Goal: Task Accomplishment & Management: Use online tool/utility

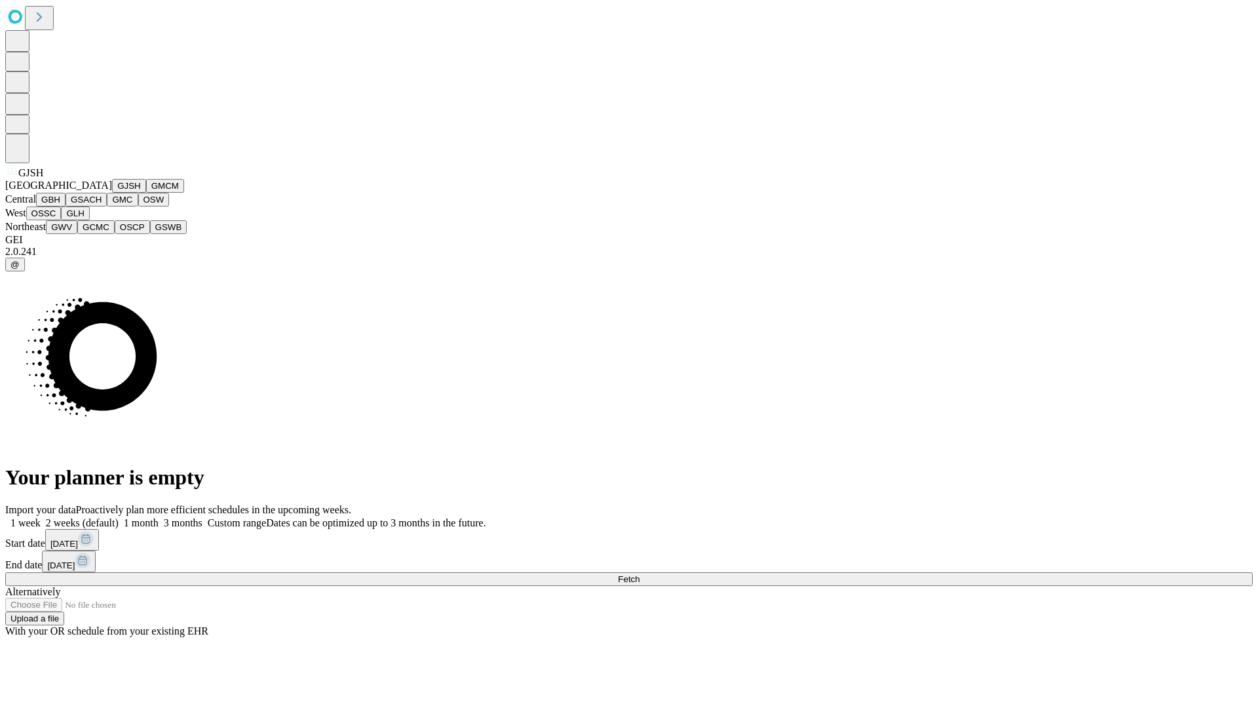
click at [112, 193] on button "GJSH" at bounding box center [129, 186] width 34 height 14
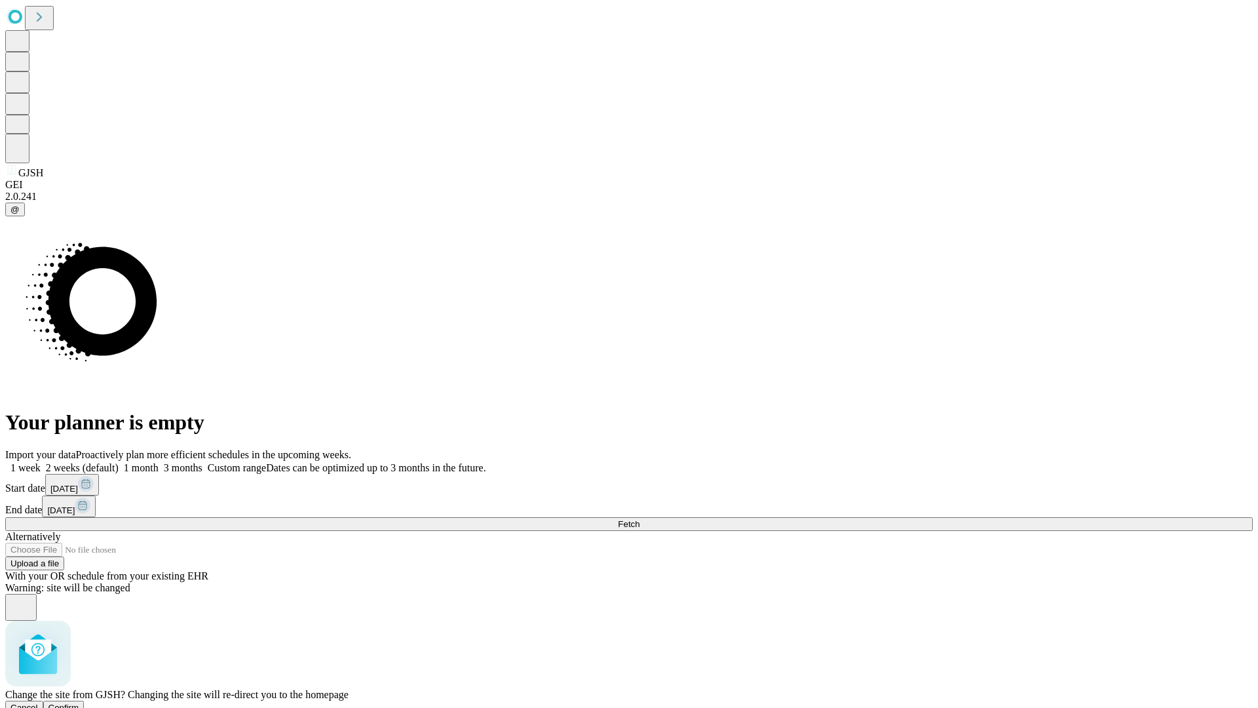
click at [79, 703] on span "Confirm" at bounding box center [64, 708] width 31 height 10
click at [159, 462] on label "1 month" at bounding box center [139, 467] width 40 height 11
click at [640, 519] on span "Fetch" at bounding box center [629, 524] width 22 height 10
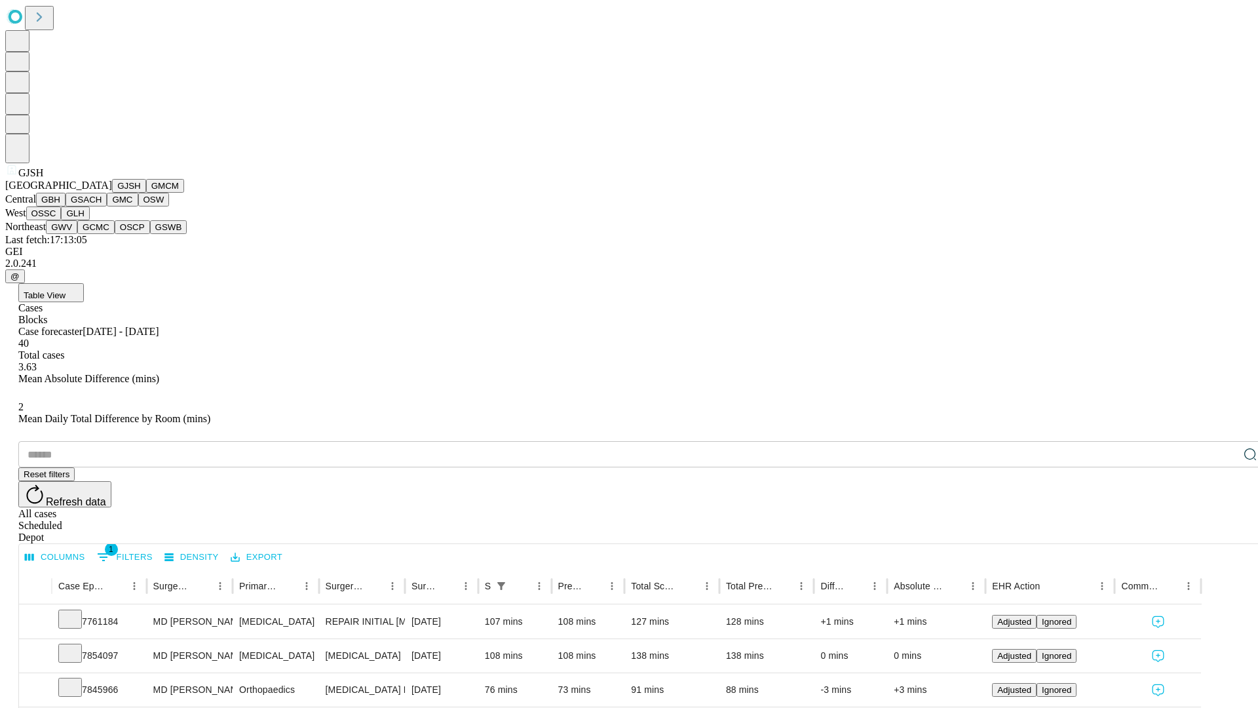
click at [146, 193] on button "GMCM" at bounding box center [165, 186] width 38 height 14
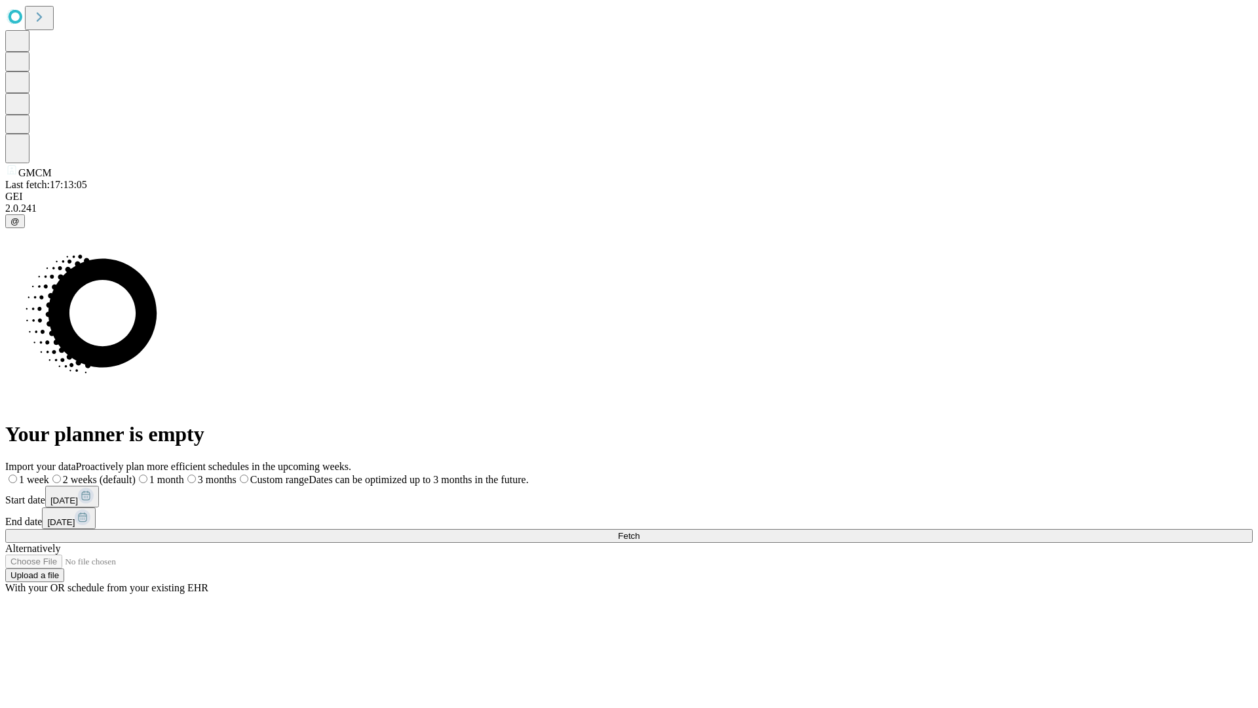
click at [184, 474] on label "1 month" at bounding box center [160, 479] width 49 height 11
click at [640, 531] on span "Fetch" at bounding box center [629, 536] width 22 height 10
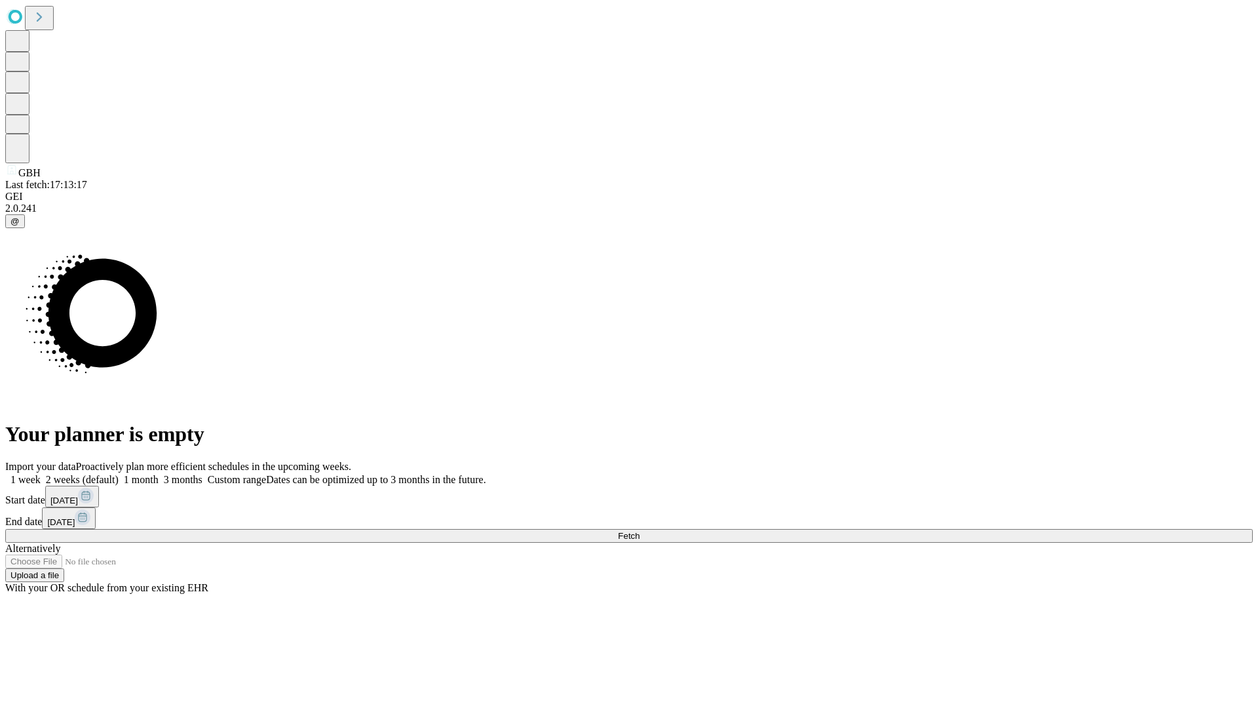
click at [159, 474] on label "1 month" at bounding box center [139, 479] width 40 height 11
click at [640, 531] on span "Fetch" at bounding box center [629, 536] width 22 height 10
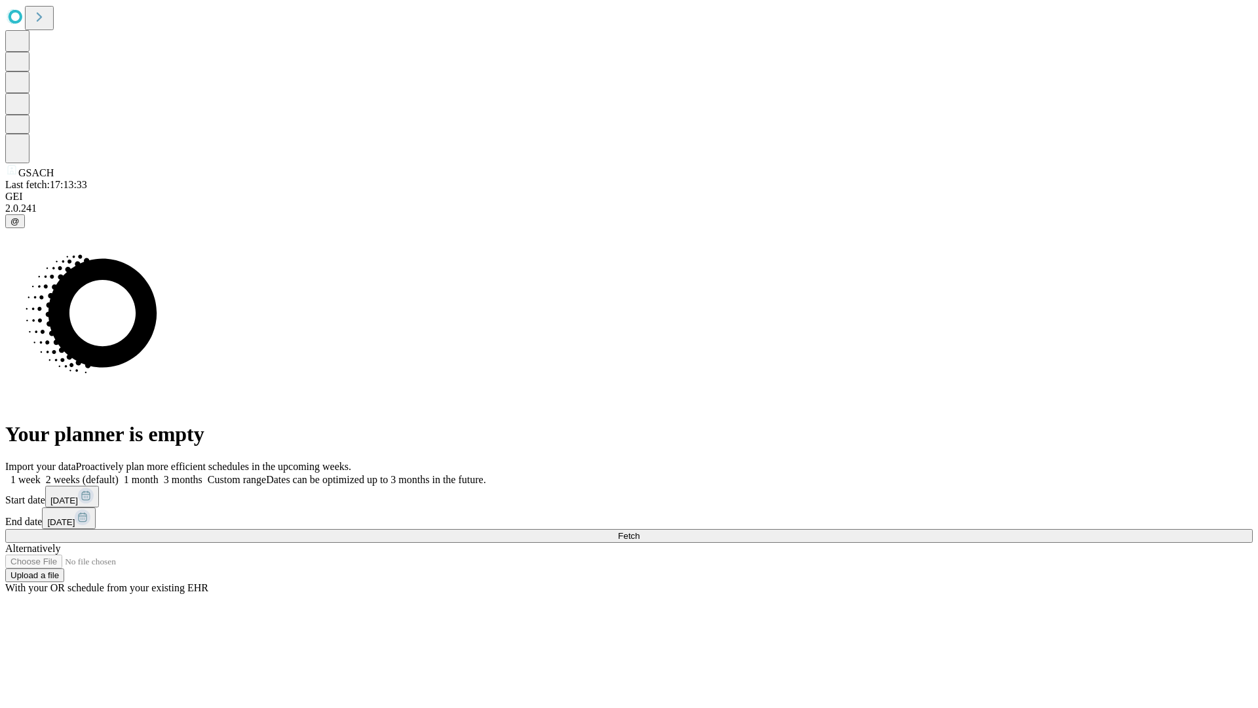
click at [640, 531] on span "Fetch" at bounding box center [629, 536] width 22 height 10
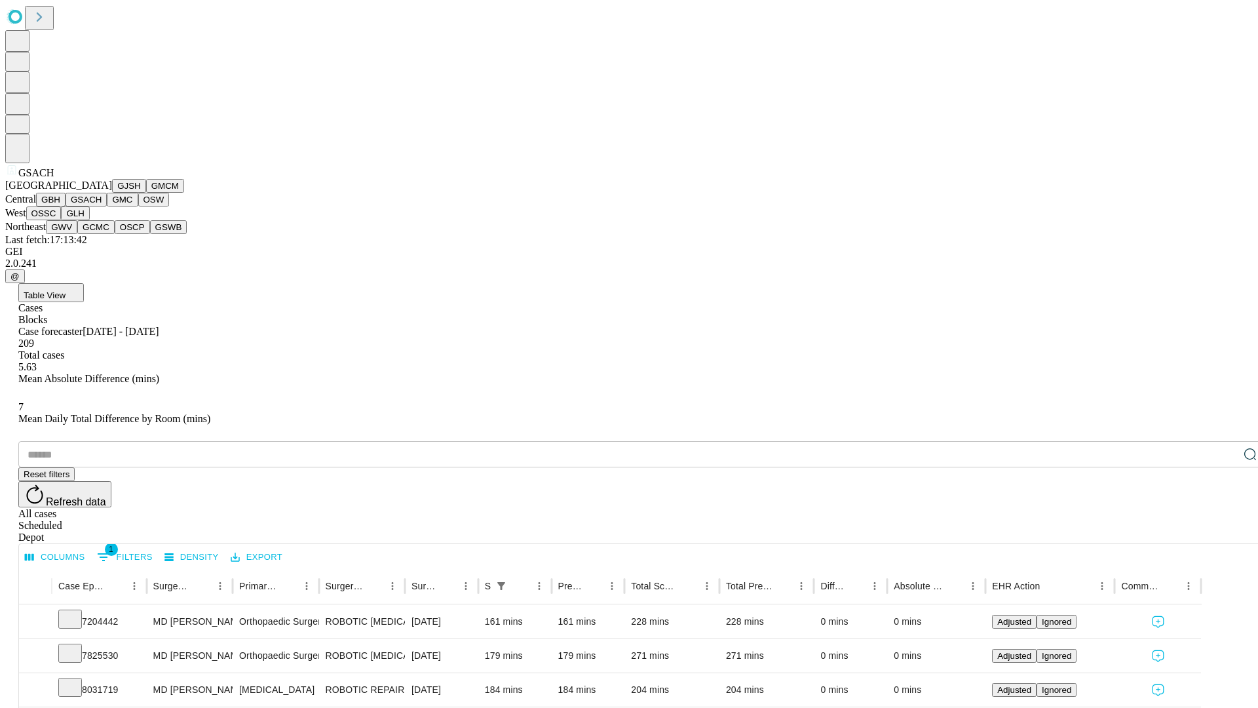
click at [107, 206] on button "GMC" at bounding box center [122, 200] width 31 height 14
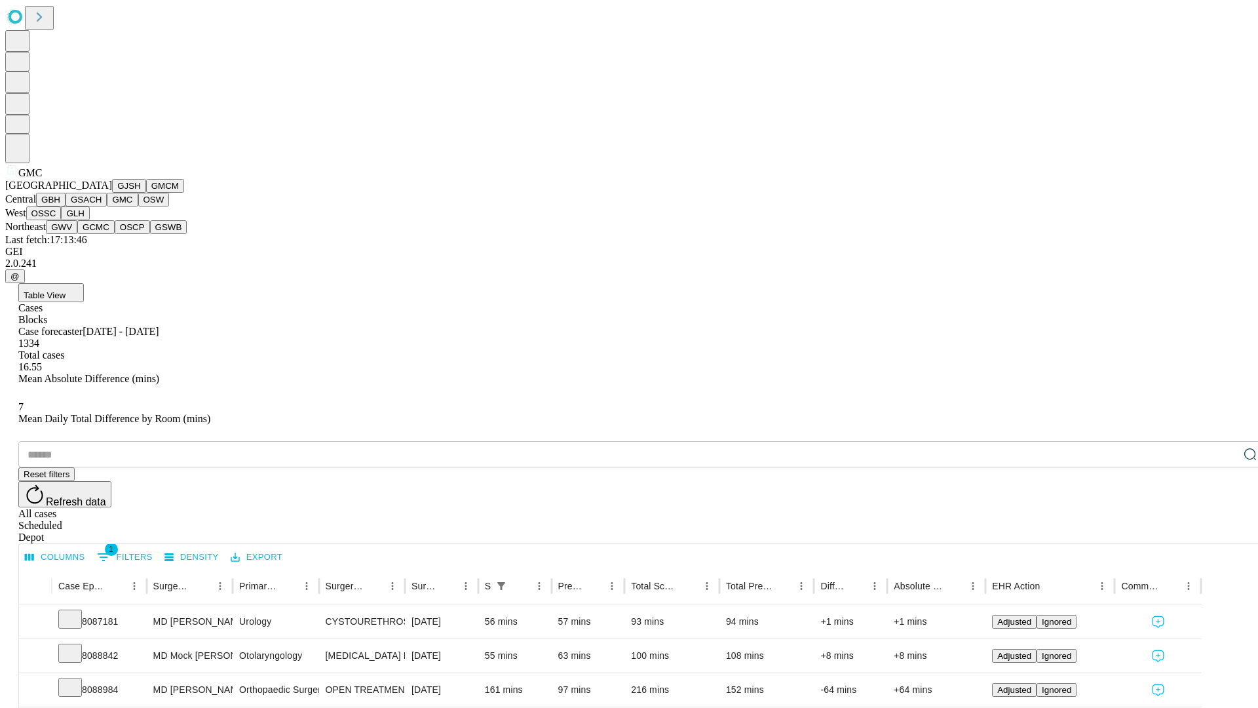
click at [138, 206] on button "OSW" at bounding box center [153, 200] width 31 height 14
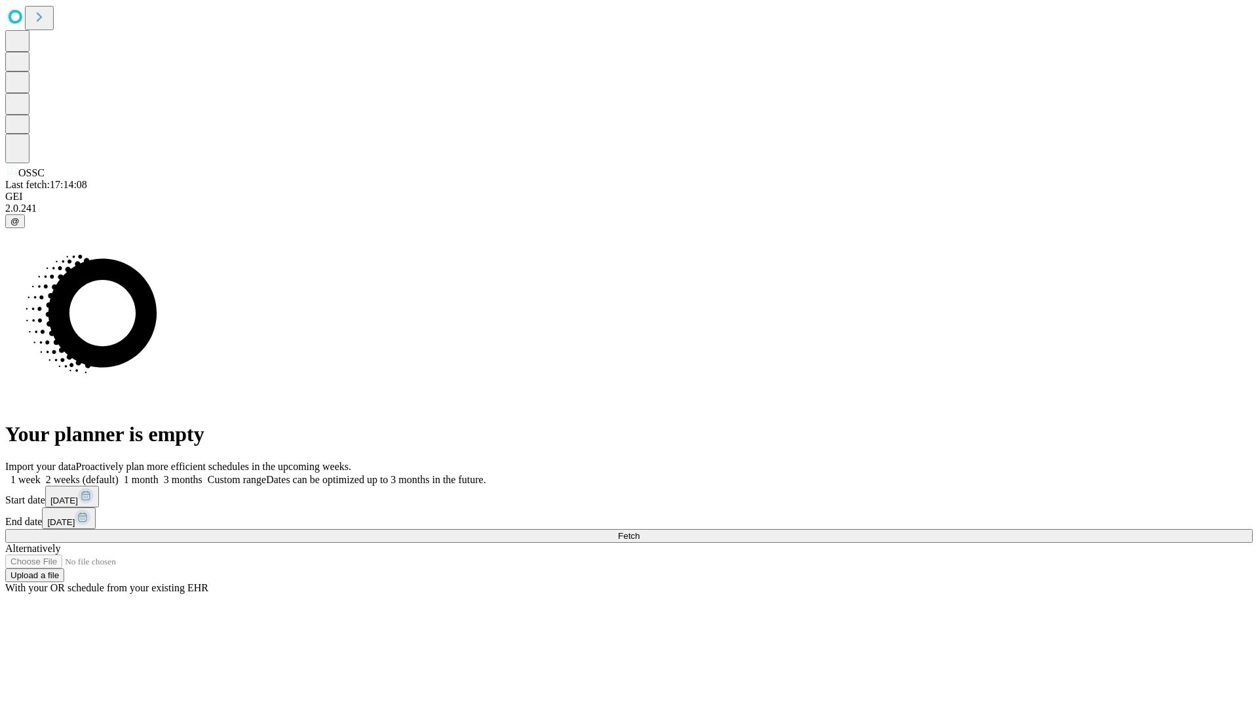
click at [159, 474] on label "1 month" at bounding box center [139, 479] width 40 height 11
click at [640, 531] on span "Fetch" at bounding box center [629, 536] width 22 height 10
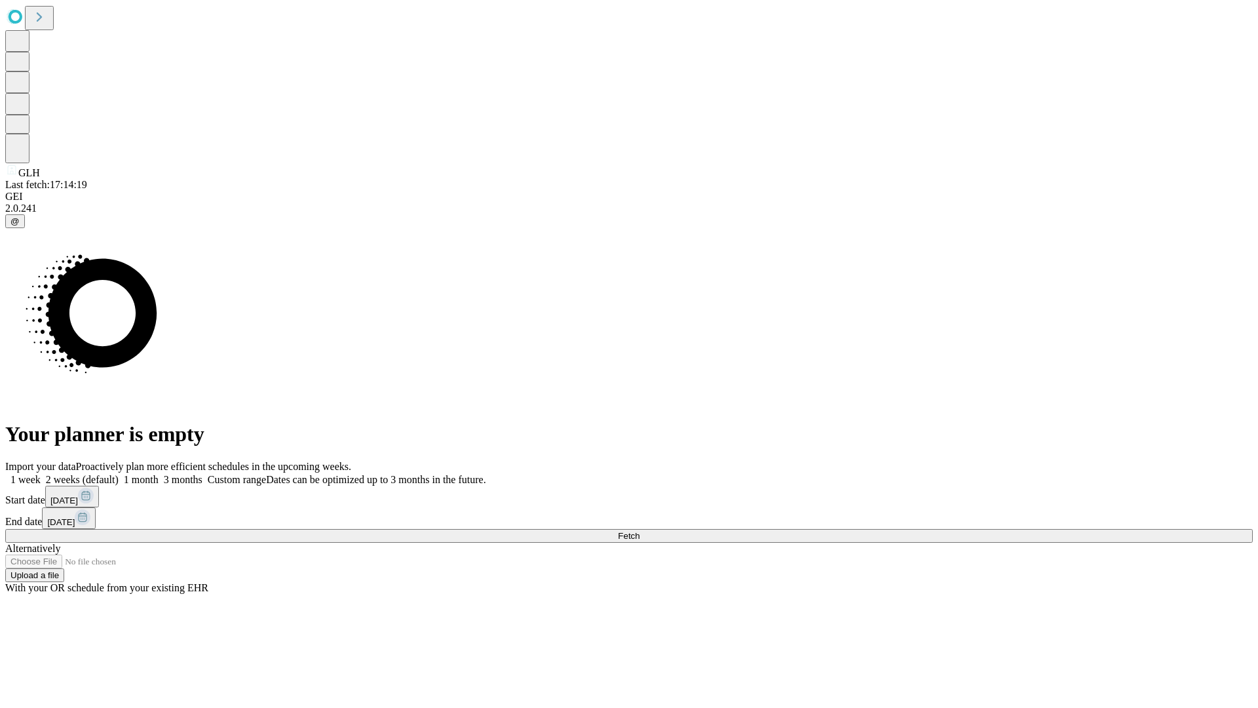
click at [159, 474] on label "1 month" at bounding box center [139, 479] width 40 height 11
click at [640, 531] on span "Fetch" at bounding box center [629, 536] width 22 height 10
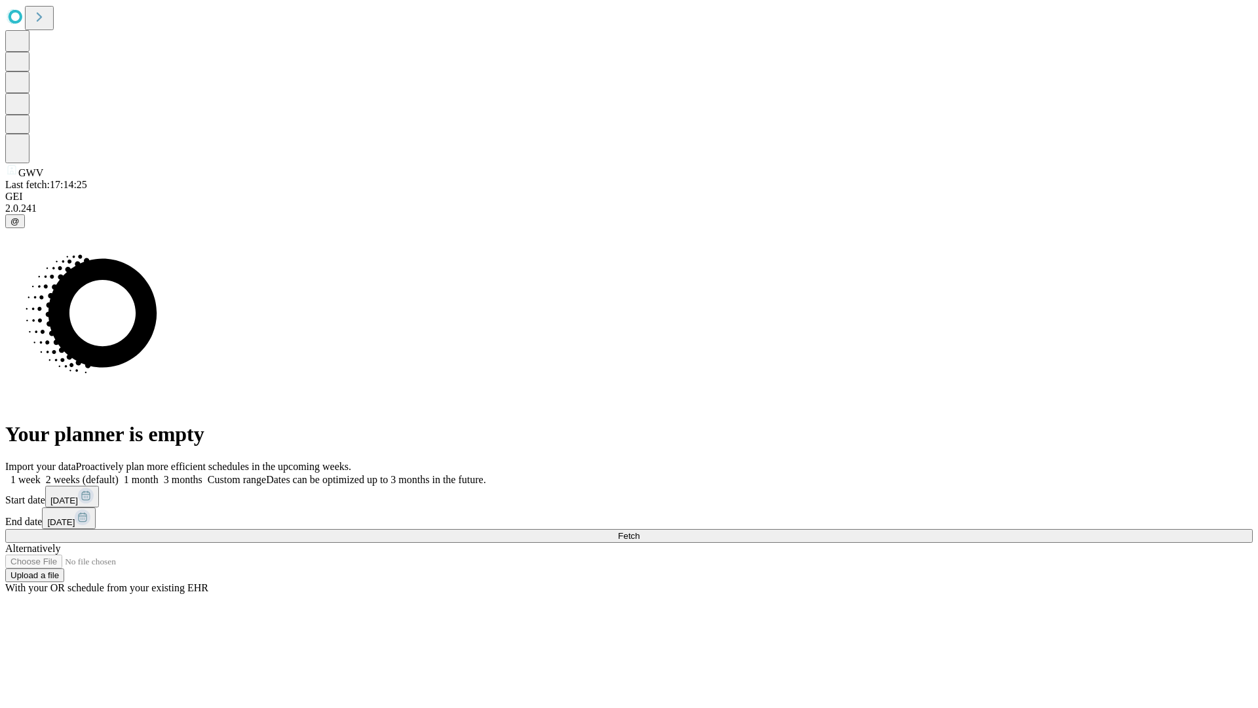
click at [159, 474] on label "1 month" at bounding box center [139, 479] width 40 height 11
click at [640, 531] on span "Fetch" at bounding box center [629, 536] width 22 height 10
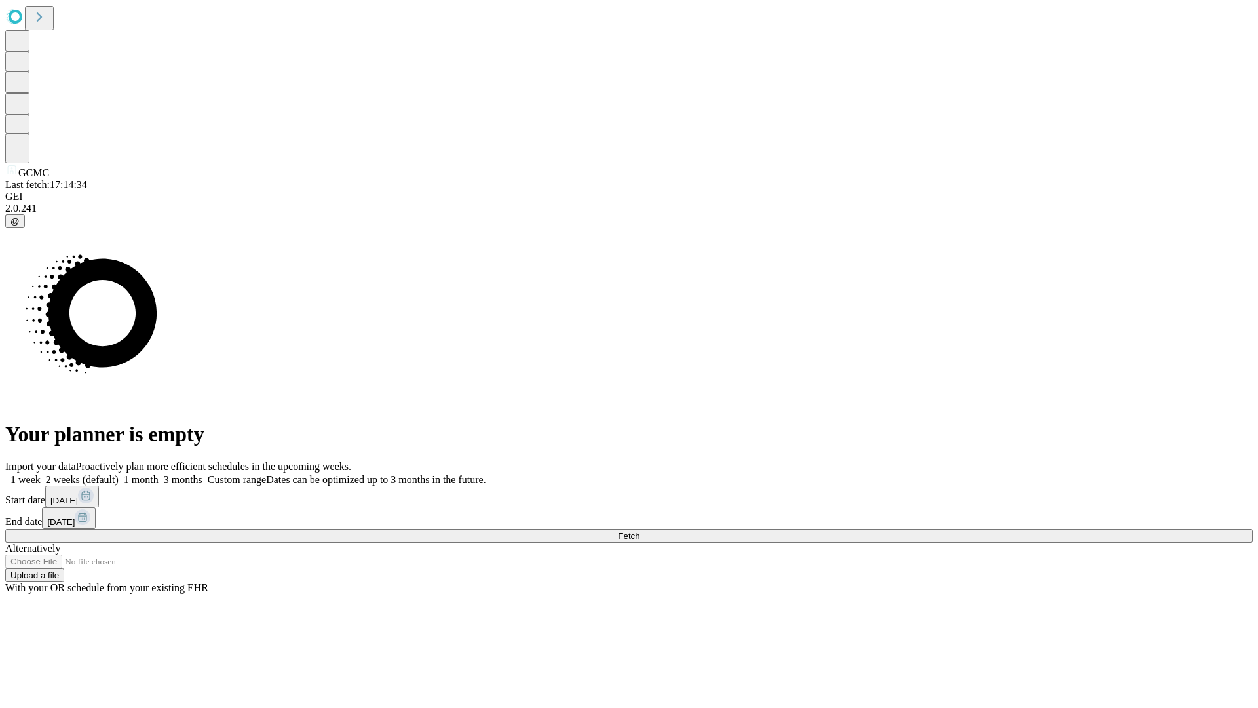
click at [159, 474] on label "1 month" at bounding box center [139, 479] width 40 height 11
click at [640, 531] on span "Fetch" at bounding box center [629, 536] width 22 height 10
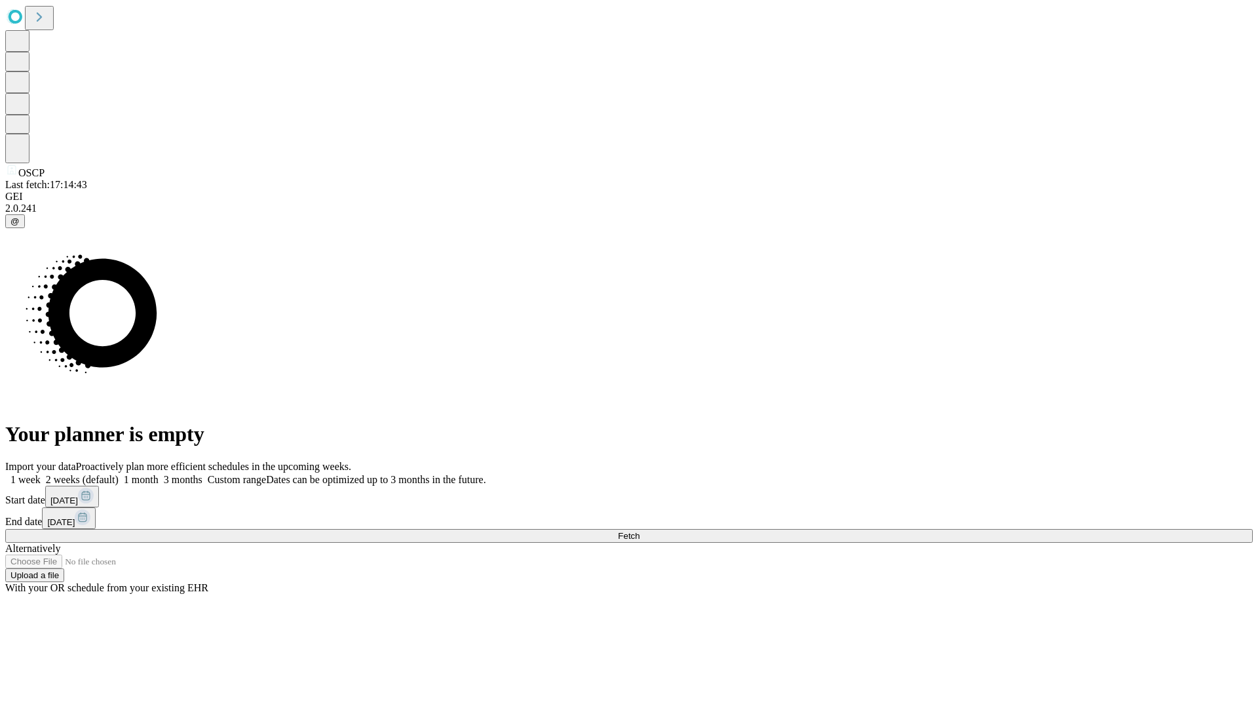
click at [159, 474] on label "1 month" at bounding box center [139, 479] width 40 height 11
click at [640, 531] on span "Fetch" at bounding box center [629, 536] width 22 height 10
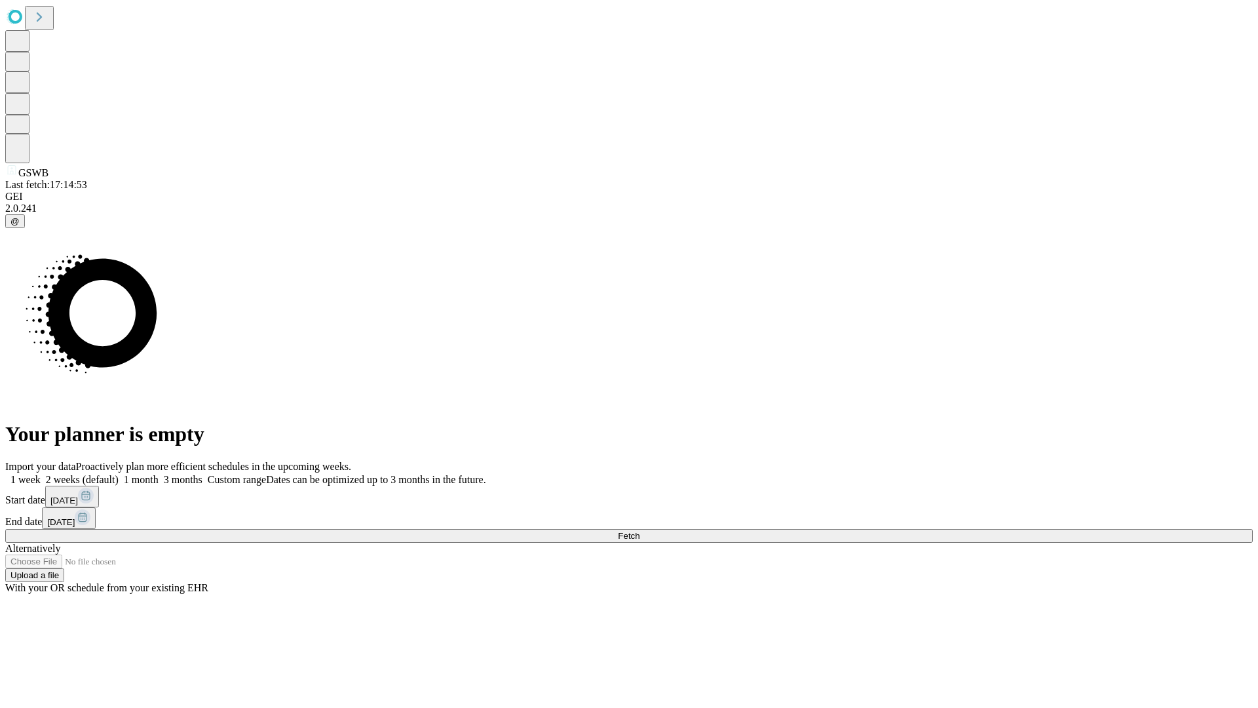
click at [159, 474] on label "1 month" at bounding box center [139, 479] width 40 height 11
click at [640, 531] on span "Fetch" at bounding box center [629, 536] width 22 height 10
